Goal: Task Accomplishment & Management: Manage account settings

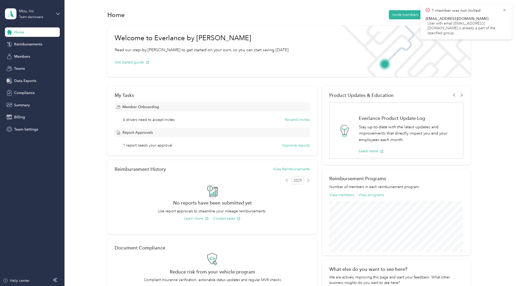
click at [28, 48] on div "Reimbursements" at bounding box center [32, 44] width 55 height 9
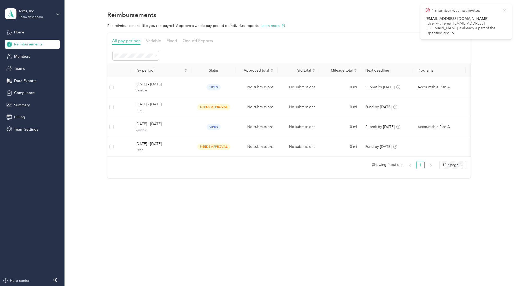
scroll to position [0, 24]
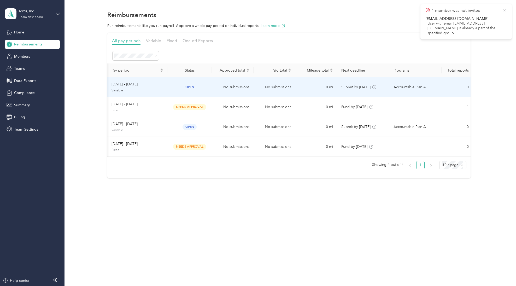
click at [133, 83] on span "[DATE] - [DATE]" at bounding box center [138, 84] width 52 height 6
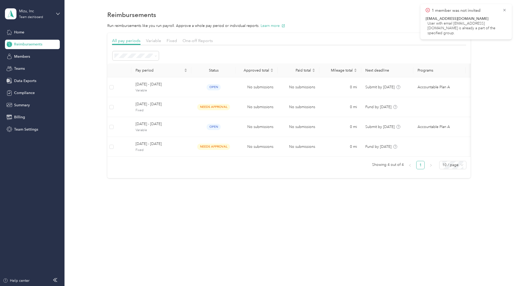
click at [28, 56] on span "Members" at bounding box center [22, 56] width 16 height 5
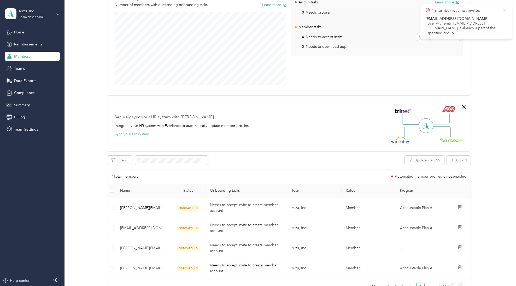
scroll to position [16, 0]
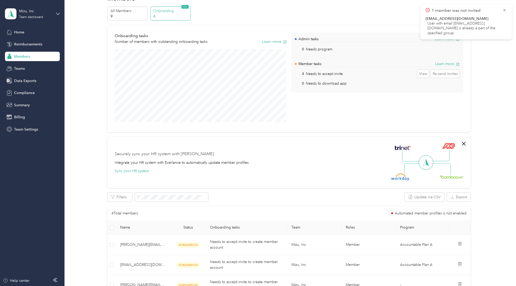
click at [35, 66] on div "Teams" at bounding box center [32, 68] width 55 height 9
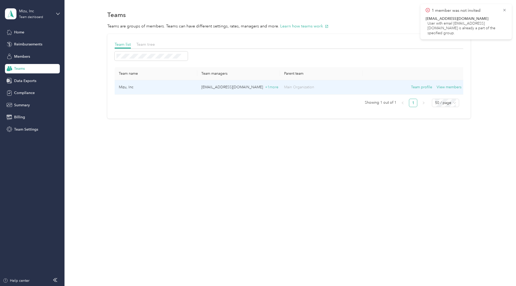
click at [156, 89] on td "Mizu, Inc" at bounding box center [156, 87] width 83 height 14
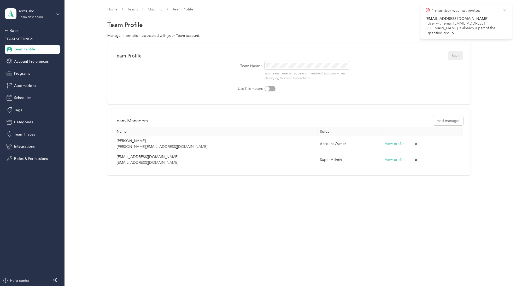
click at [19, 71] on span "Programs" at bounding box center [22, 73] width 16 height 5
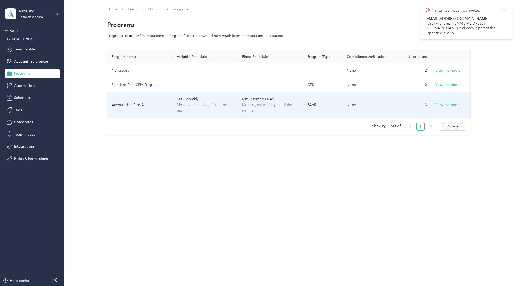
click at [164, 103] on td "Accountable Plan A" at bounding box center [139, 105] width 65 height 26
click at [450, 105] on button "View members" at bounding box center [447, 105] width 25 height 6
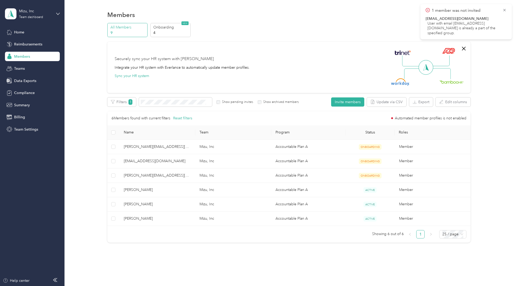
click at [12, 67] on icon at bounding box center [10, 69] width 6 height 6
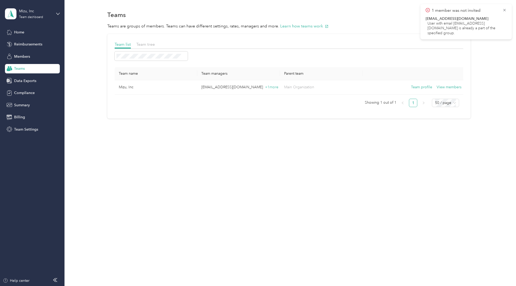
click at [38, 105] on div "Summary" at bounding box center [32, 104] width 55 height 9
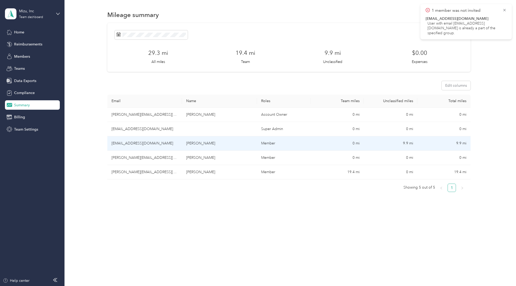
click at [401, 141] on td "9.9 mi" at bounding box center [391, 143] width 54 height 14
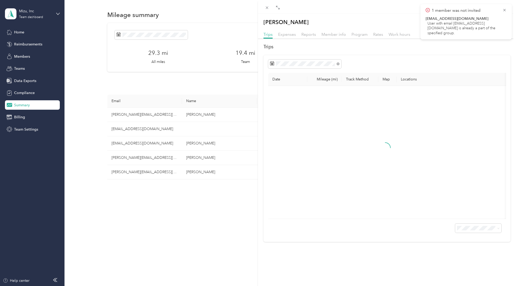
click at [505, 13] on span "1 member was not invited" at bounding box center [466, 10] width 81 height 7
click at [309, 34] on span "Reports" at bounding box center [308, 34] width 15 height 5
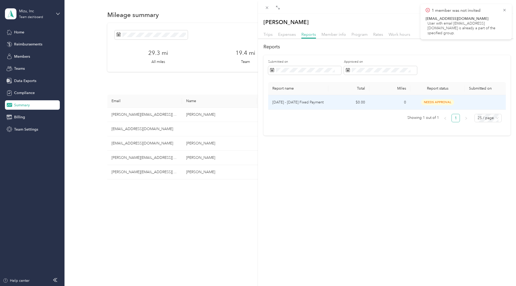
click at [439, 102] on span "needs approval" at bounding box center [437, 102] width 33 height 6
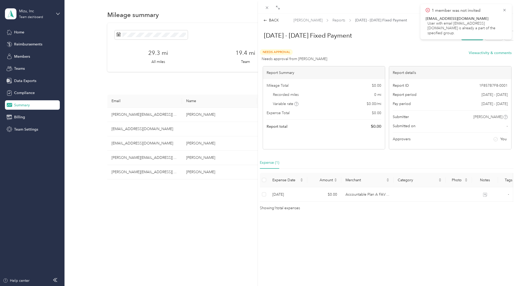
click at [505, 11] on icon at bounding box center [505, 10] width 4 height 5
click at [266, 3] on div at bounding box center [387, 7] width 258 height 14
click at [266, 5] on span at bounding box center [267, 7] width 7 height 7
